Goal: Task Accomplishment & Management: Manage account settings

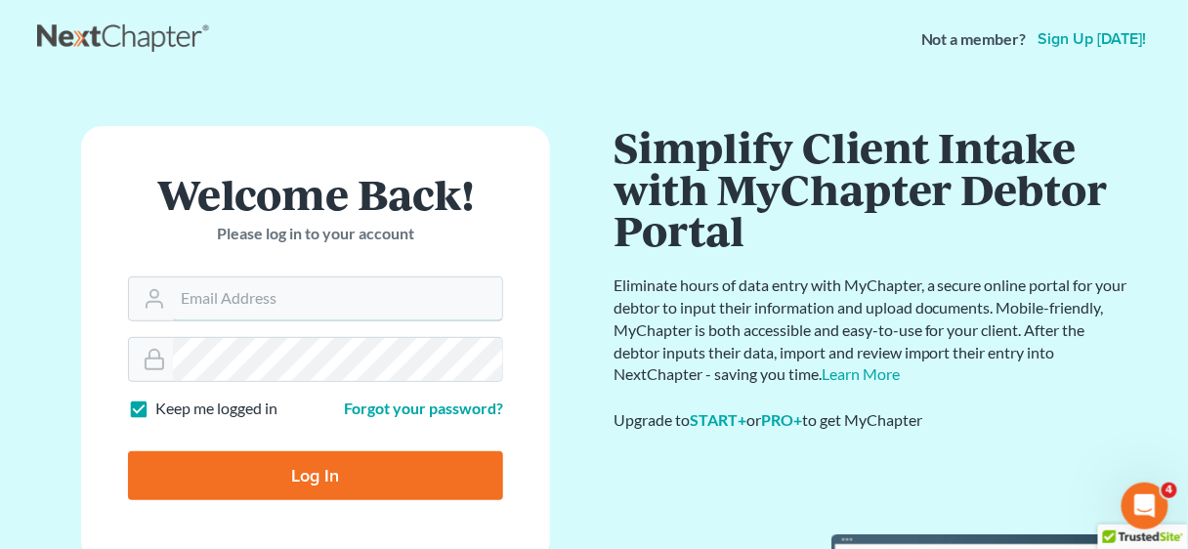
type input "[EMAIL_ADDRESS][DOMAIN_NAME]"
click at [333, 470] on input "Log In" at bounding box center [315, 475] width 375 height 49
type input "Thinking..."
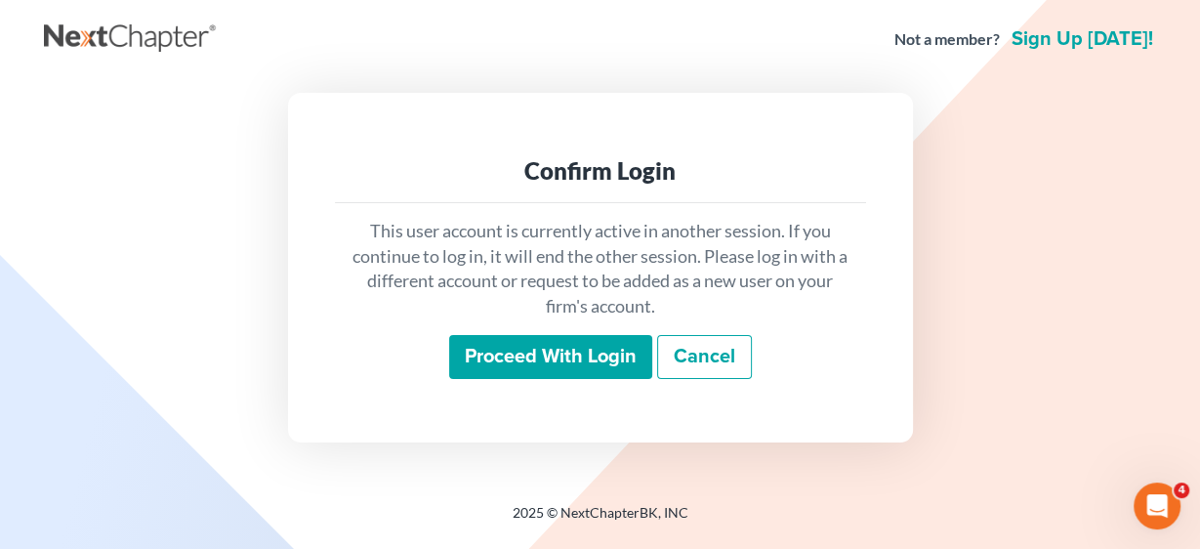
click at [566, 365] on input "Proceed with login" at bounding box center [550, 357] width 203 height 45
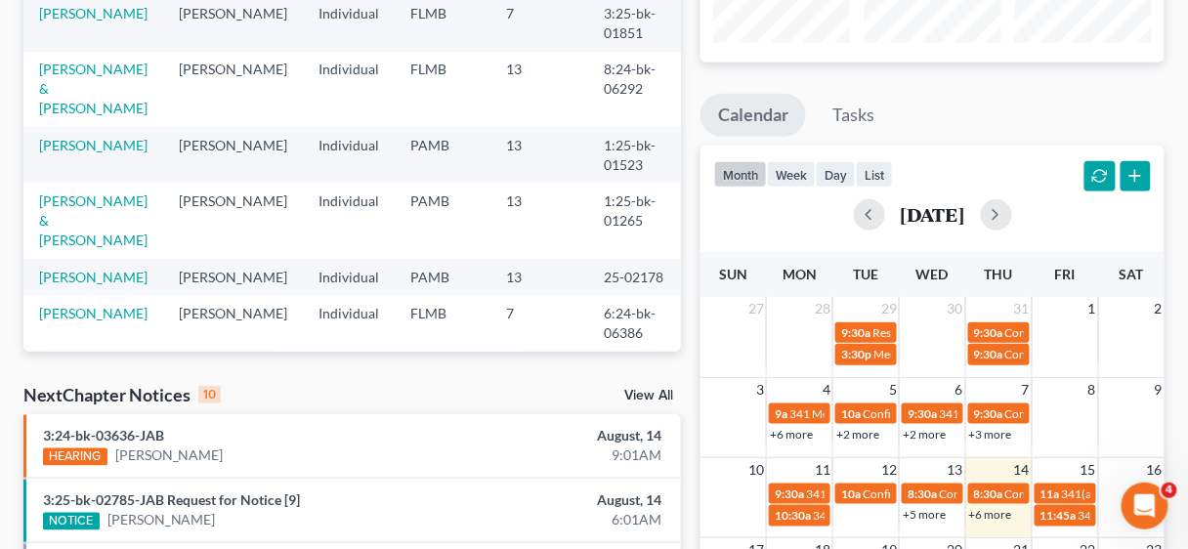
scroll to position [313, 0]
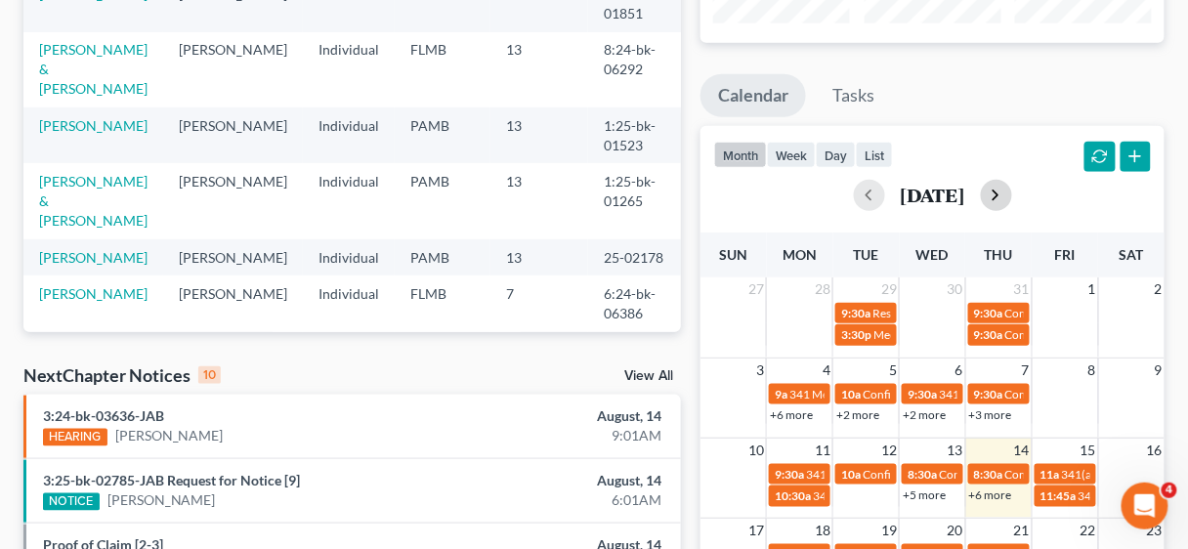
click at [1012, 180] on button "button" at bounding box center [996, 195] width 31 height 31
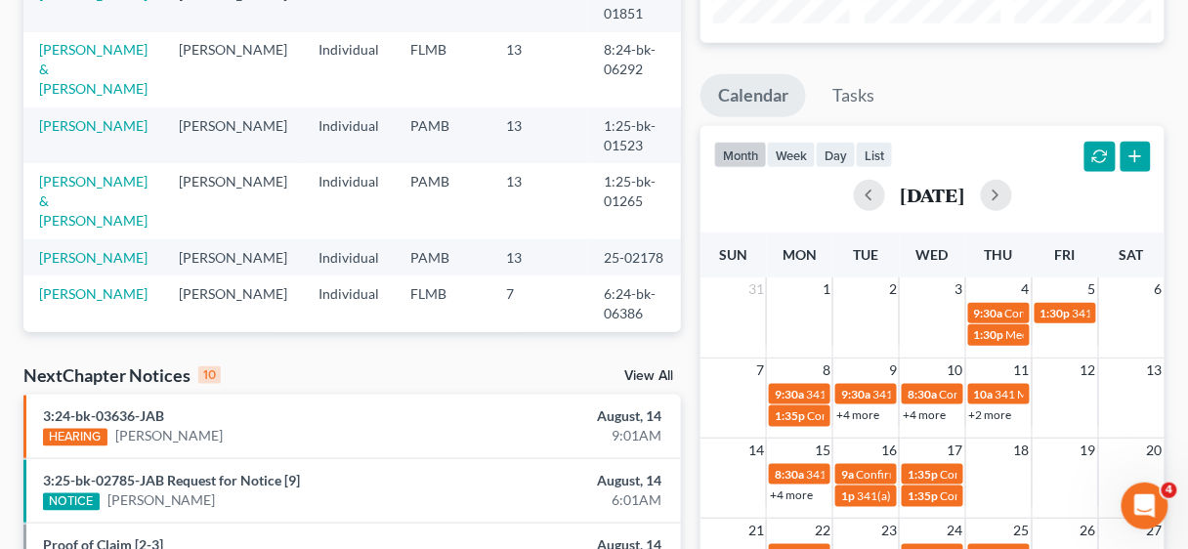
click at [932, 408] on link "+4 more" at bounding box center [924, 414] width 43 height 15
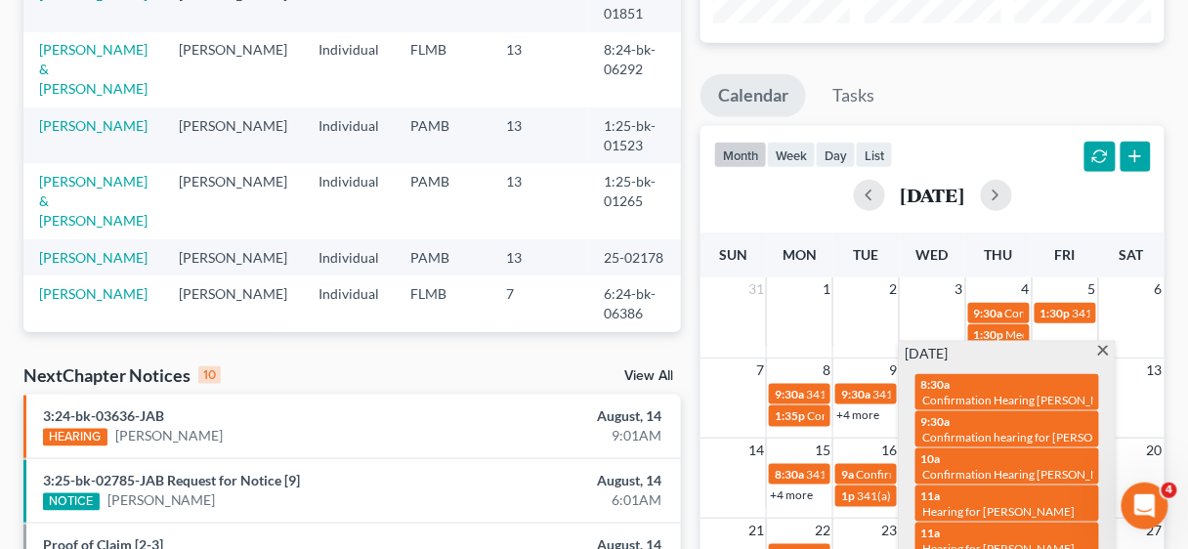
click at [1097, 350] on span at bounding box center [1103, 352] width 15 height 13
